Goal: Navigation & Orientation: Find specific page/section

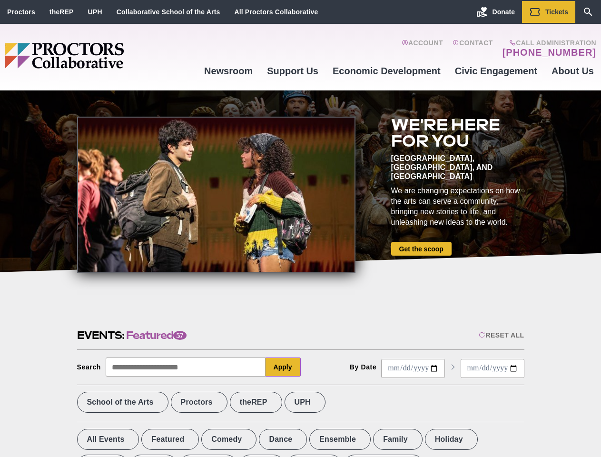
click at [300, 228] on div at bounding box center [216, 195] width 278 height 157
click at [501, 335] on div "Reset All" at bounding box center [501, 335] width 45 height 8
click at [283, 367] on button "Apply" at bounding box center [283, 367] width 35 height 19
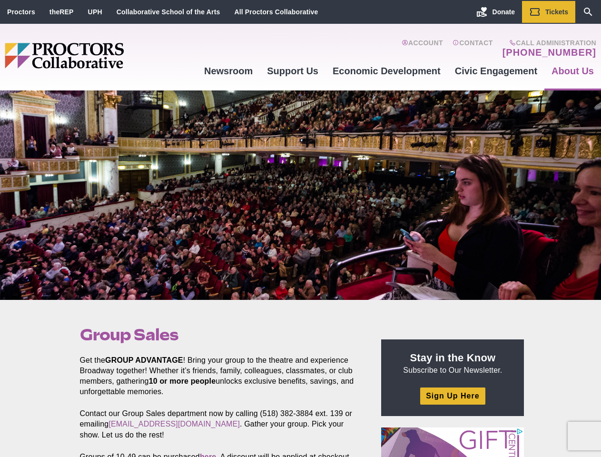
click at [300, 228] on div at bounding box center [300, 194] width 601 height 209
